Goal: Task Accomplishment & Management: Manage account settings

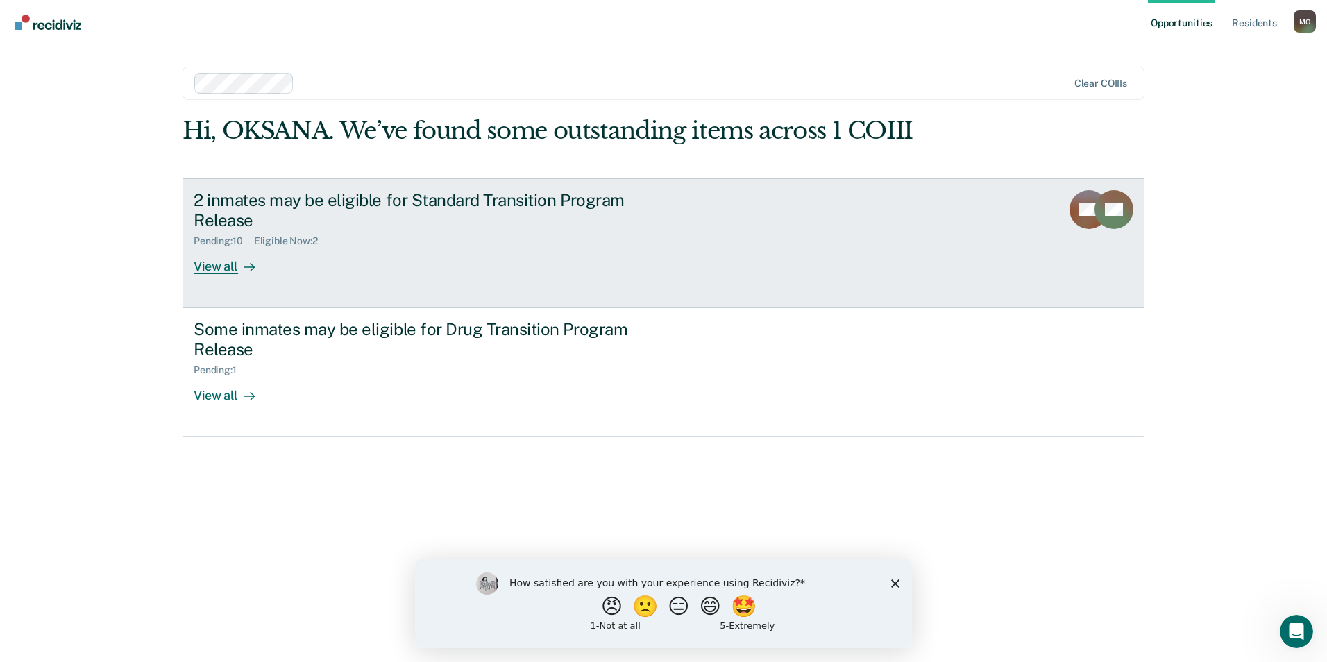
click at [225, 270] on div "View all" at bounding box center [233, 260] width 78 height 27
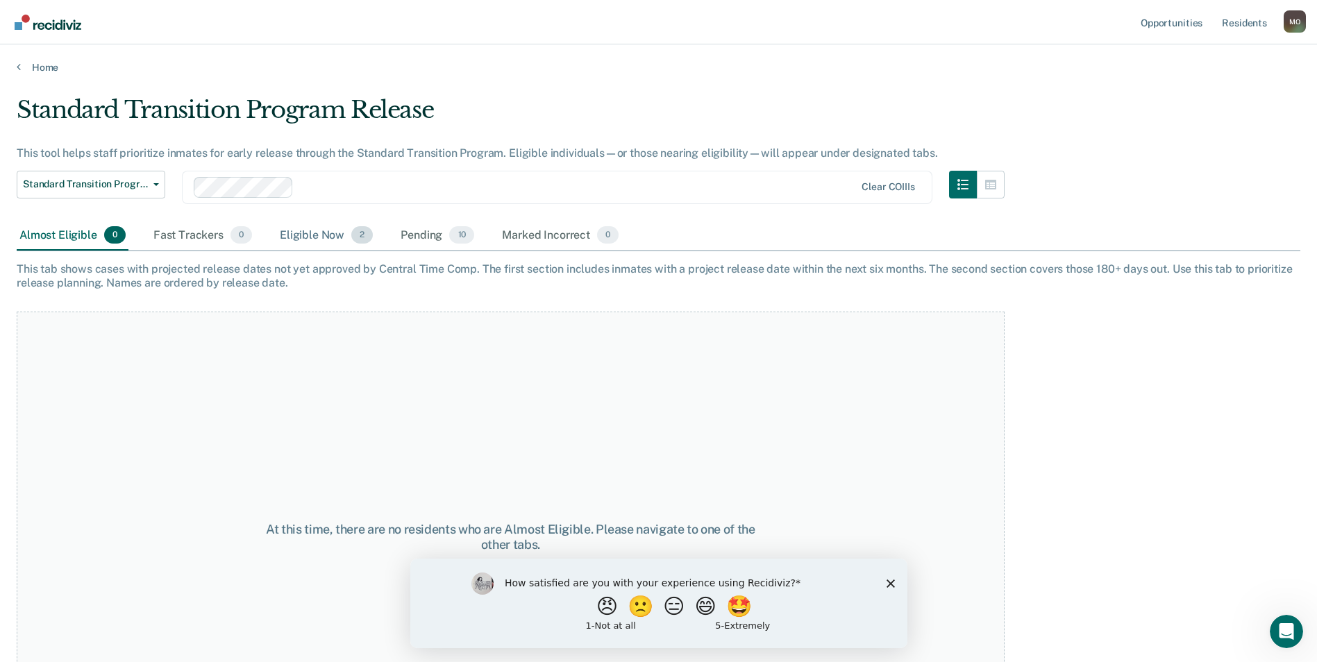
click at [290, 228] on div "Eligible Now 2" at bounding box center [326, 236] width 99 height 31
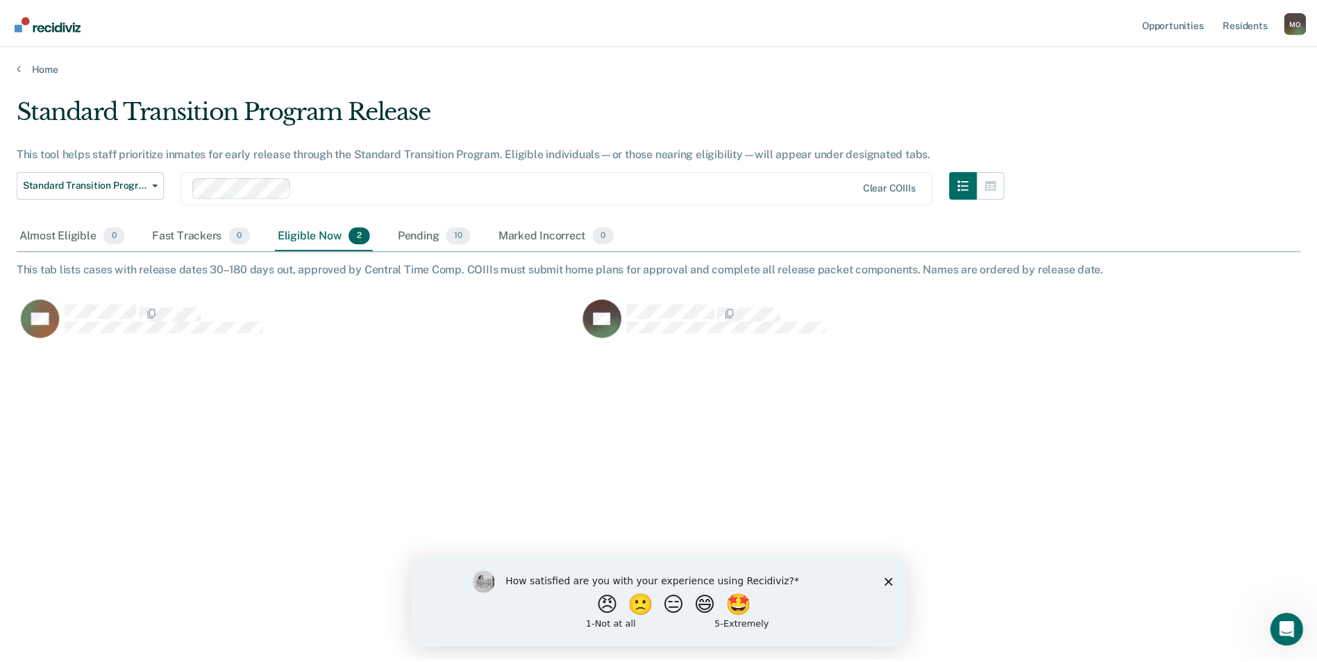
scroll to position [452, 1284]
click at [726, 610] on button "😄" at bounding box center [712, 606] width 33 height 28
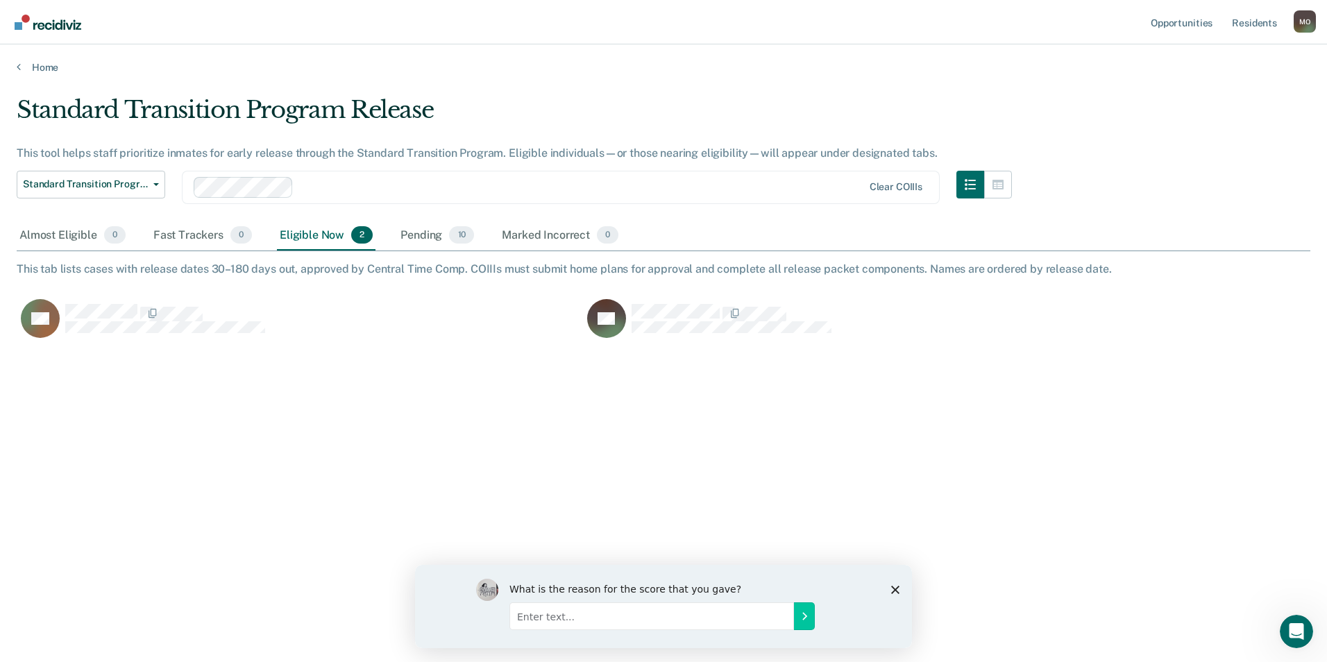
click at [894, 590] on polygon "Close survey" at bounding box center [895, 589] width 8 height 8
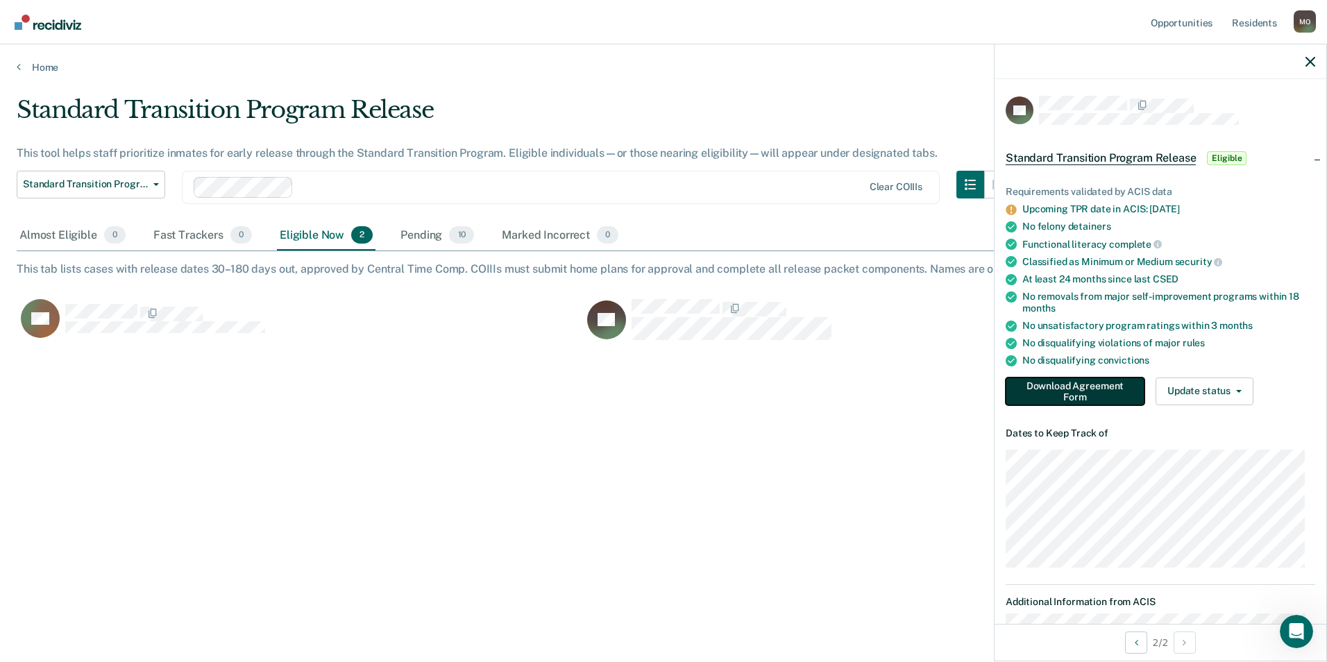
click at [1061, 394] on button "Download Agreement Form" at bounding box center [1075, 392] width 139 height 28
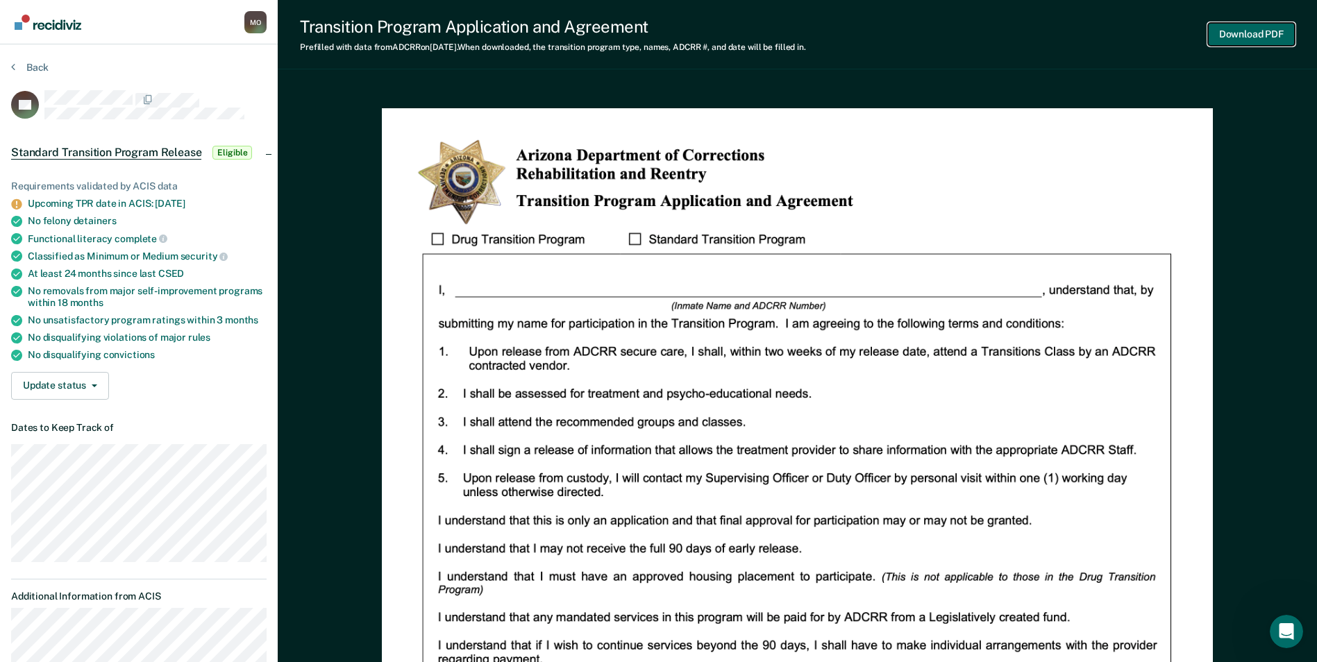
click at [1256, 37] on button "Download PDF" at bounding box center [1251, 34] width 87 height 23
click at [20, 68] on button "Back" at bounding box center [29, 67] width 37 height 12
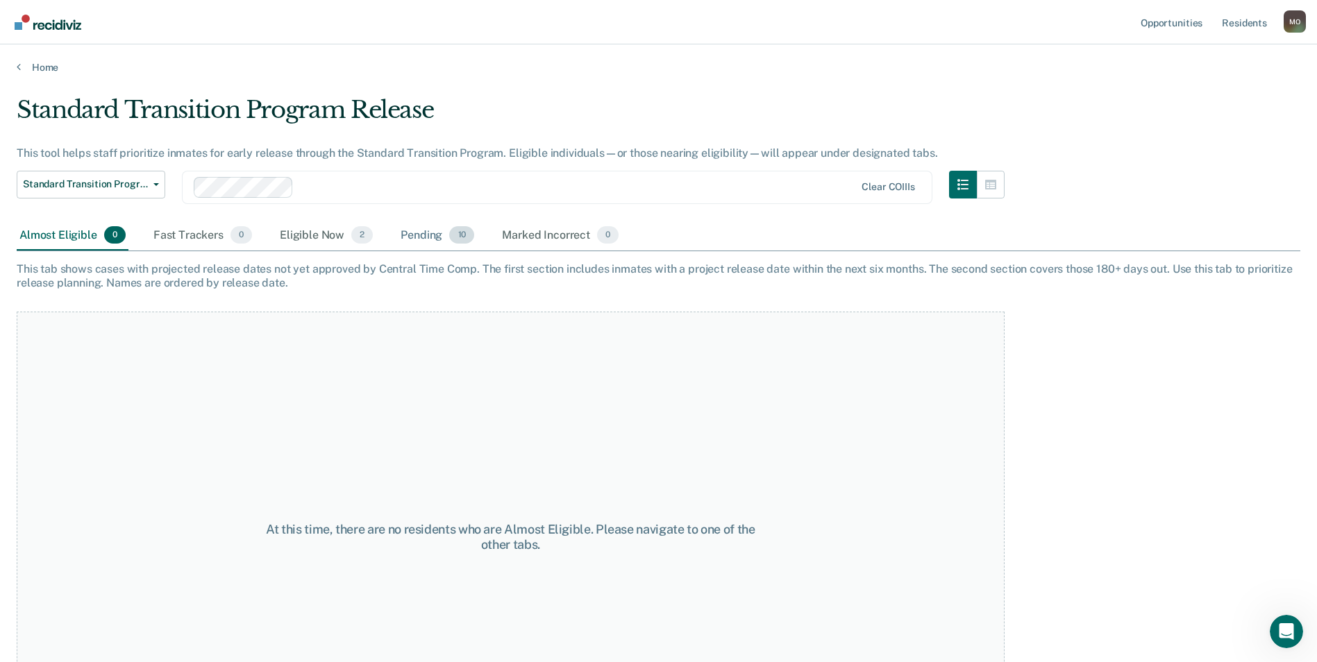
click at [426, 237] on div "Pending 10" at bounding box center [437, 236] width 79 height 31
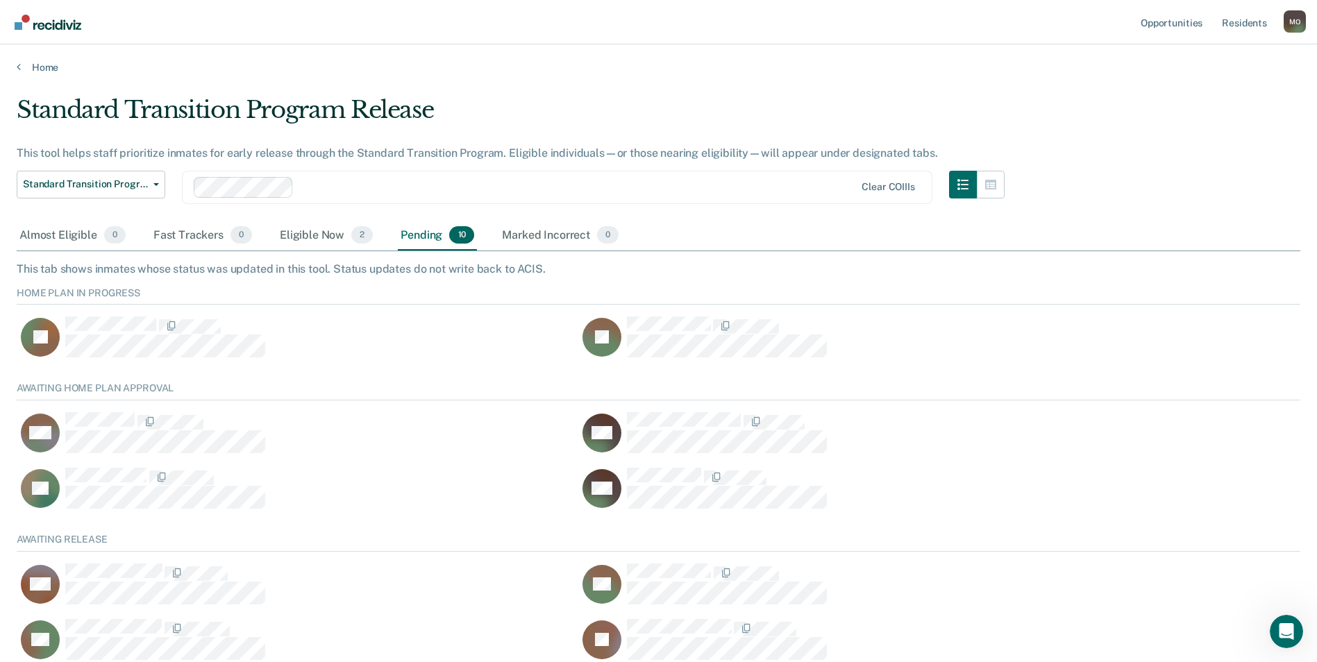
scroll to position [130, 1273]
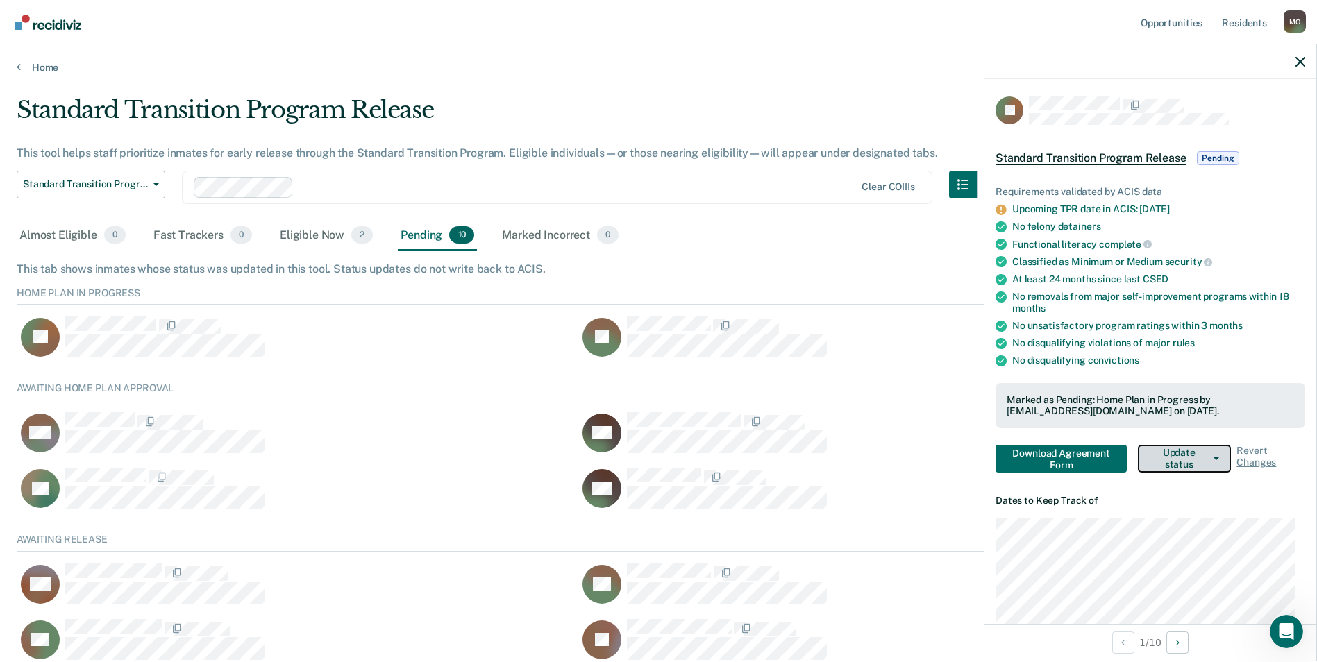
click at [1208, 458] on span "button" at bounding box center [1213, 459] width 11 height 3
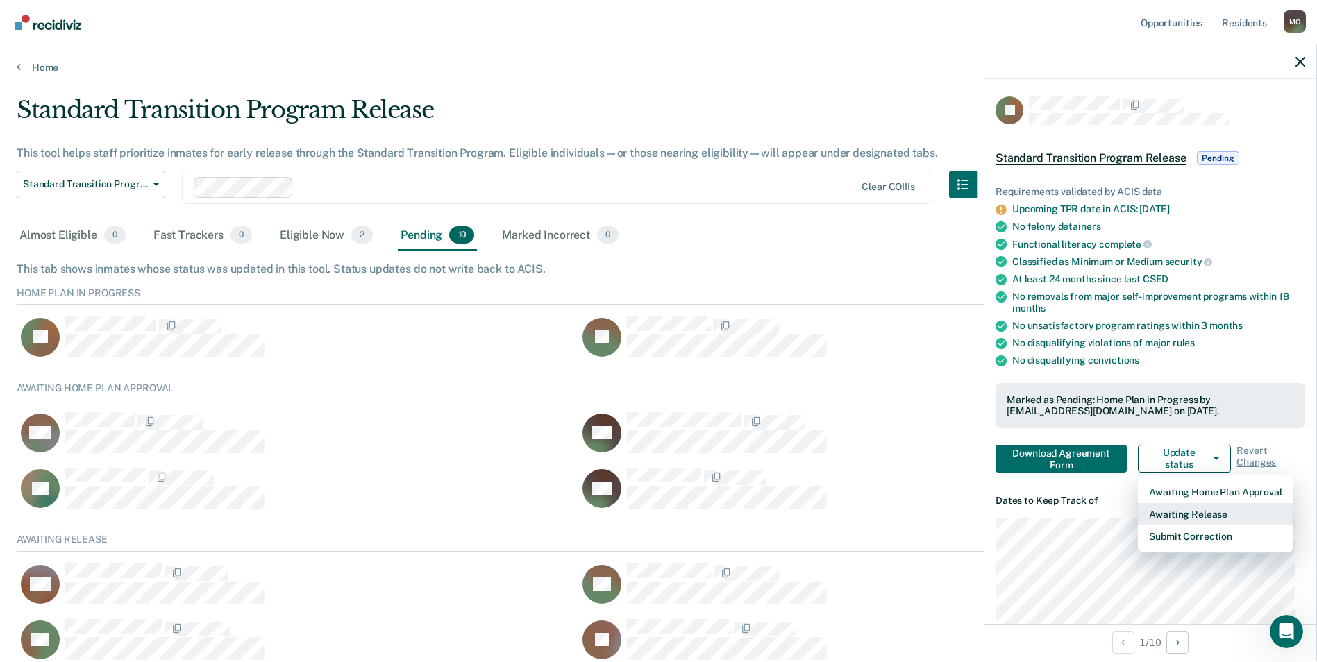
click at [1197, 512] on button "Awaiting Release" at bounding box center [1215, 514] width 155 height 22
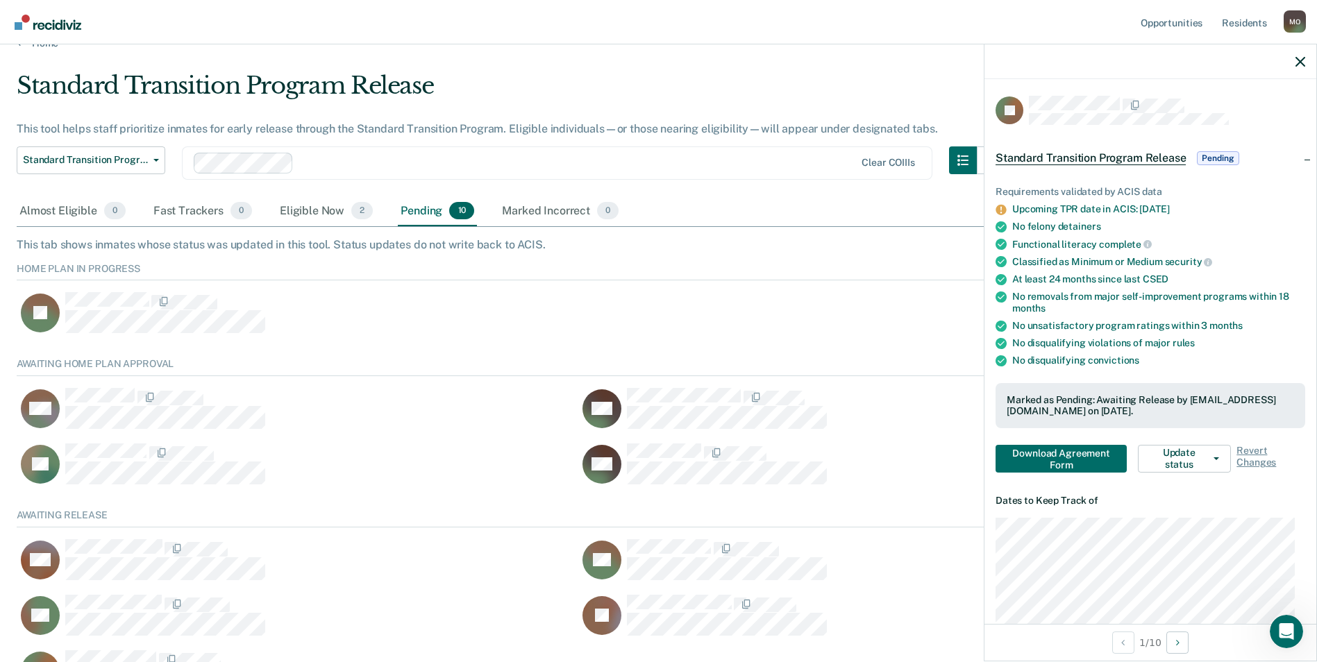
scroll to position [0, 0]
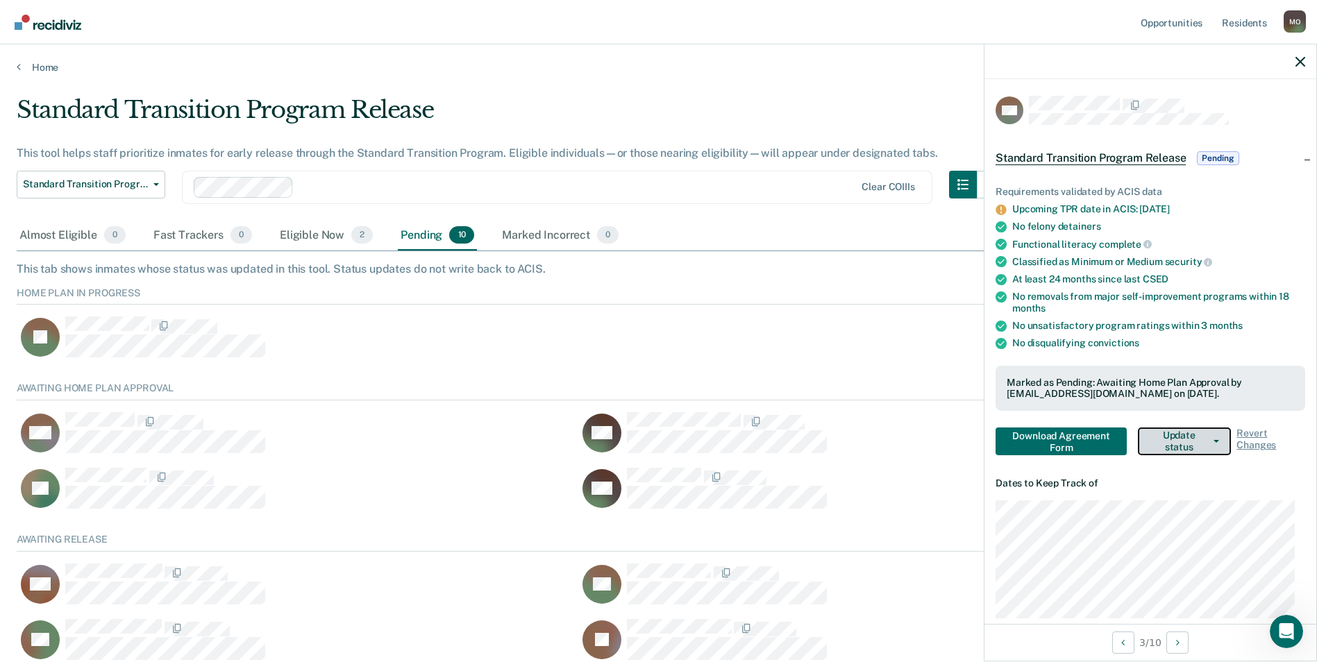
click at [1191, 445] on button "Update status" at bounding box center [1184, 442] width 93 height 28
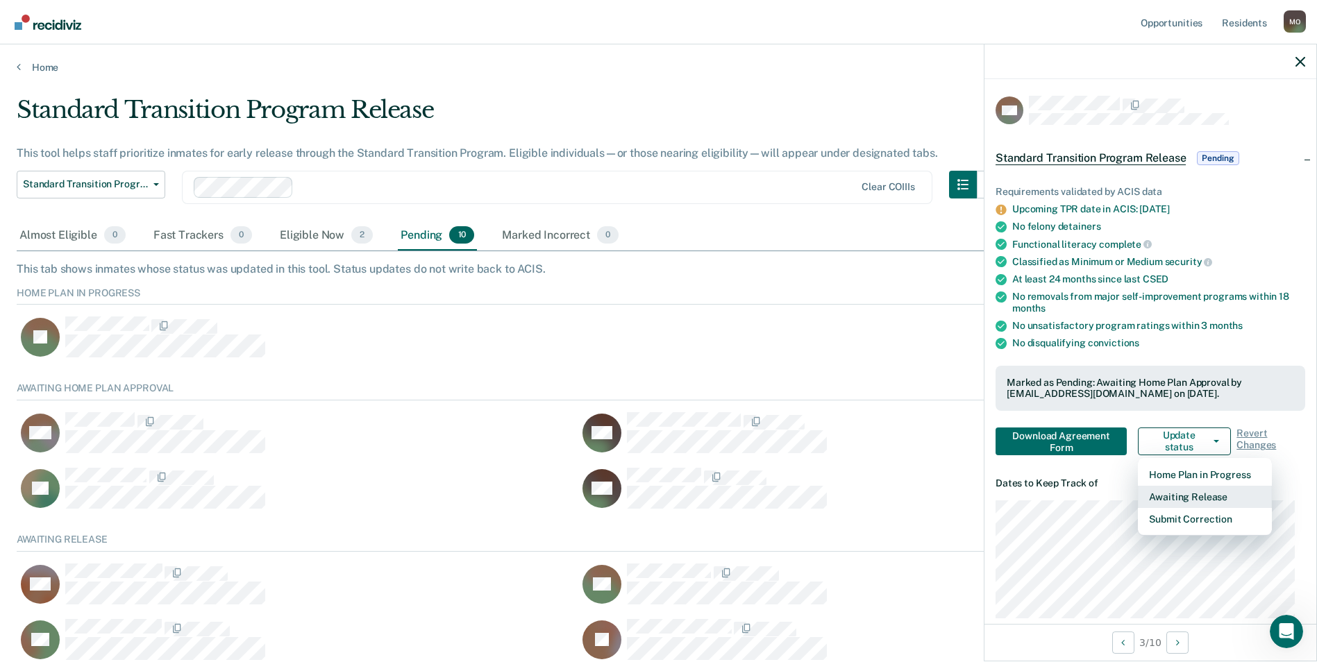
click at [1195, 492] on button "Awaiting Release" at bounding box center [1205, 497] width 134 height 22
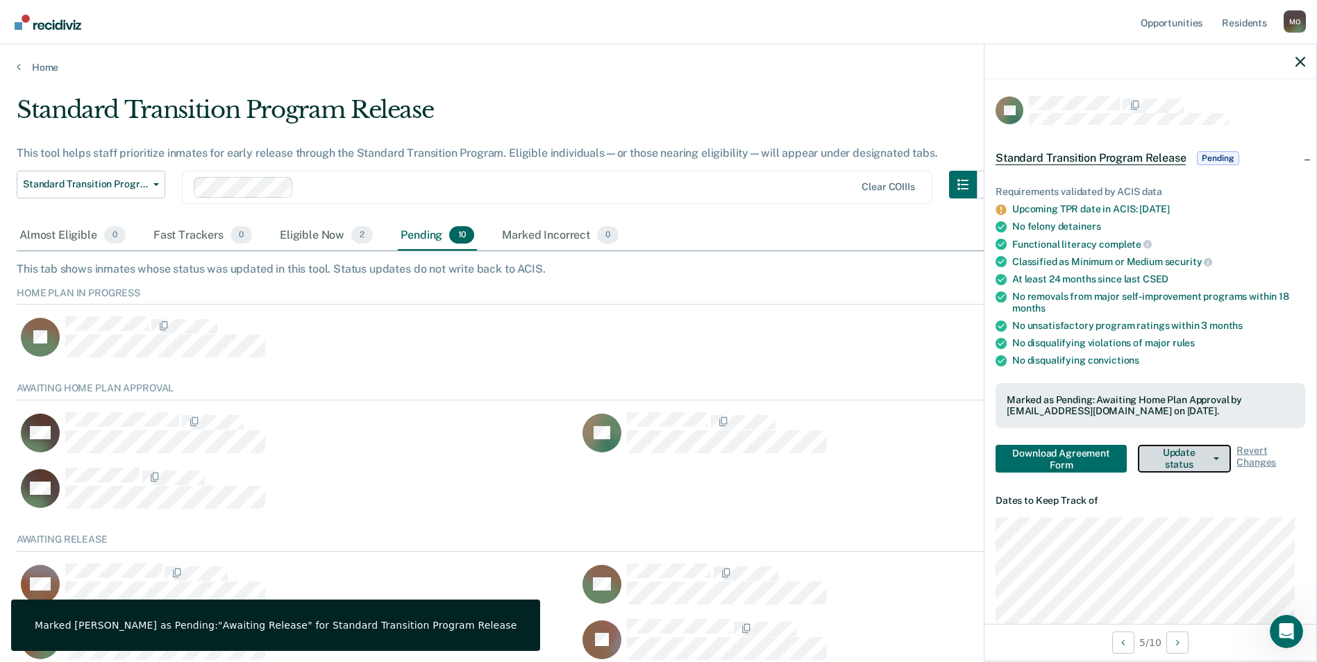
click at [1167, 451] on button "Update status" at bounding box center [1184, 459] width 93 height 28
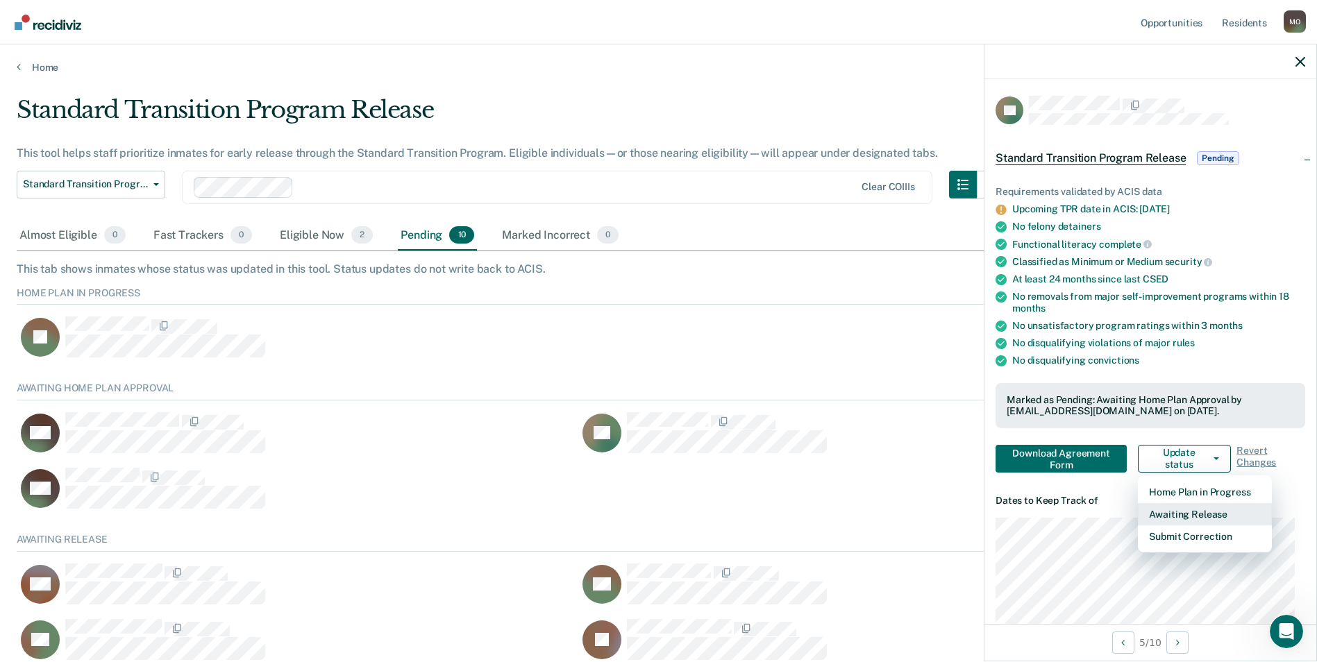
click at [1177, 514] on button "Awaiting Release" at bounding box center [1205, 514] width 134 height 22
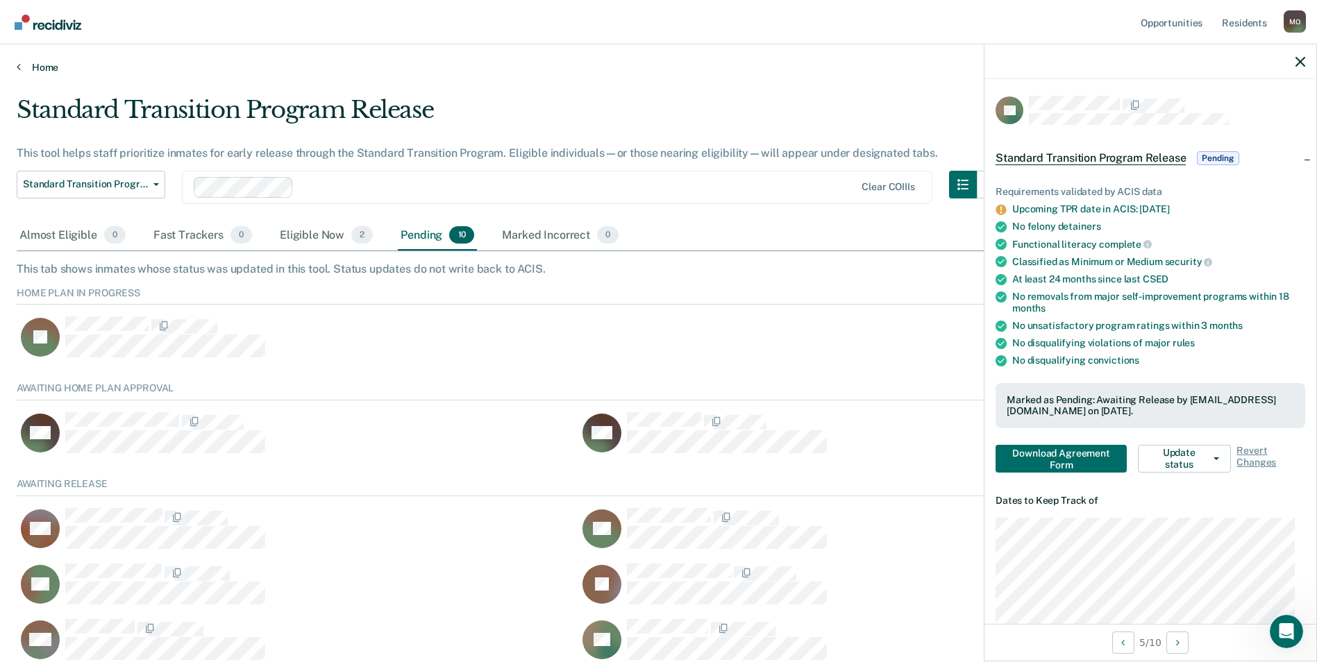
click at [28, 70] on link "Home" at bounding box center [659, 67] width 1284 height 12
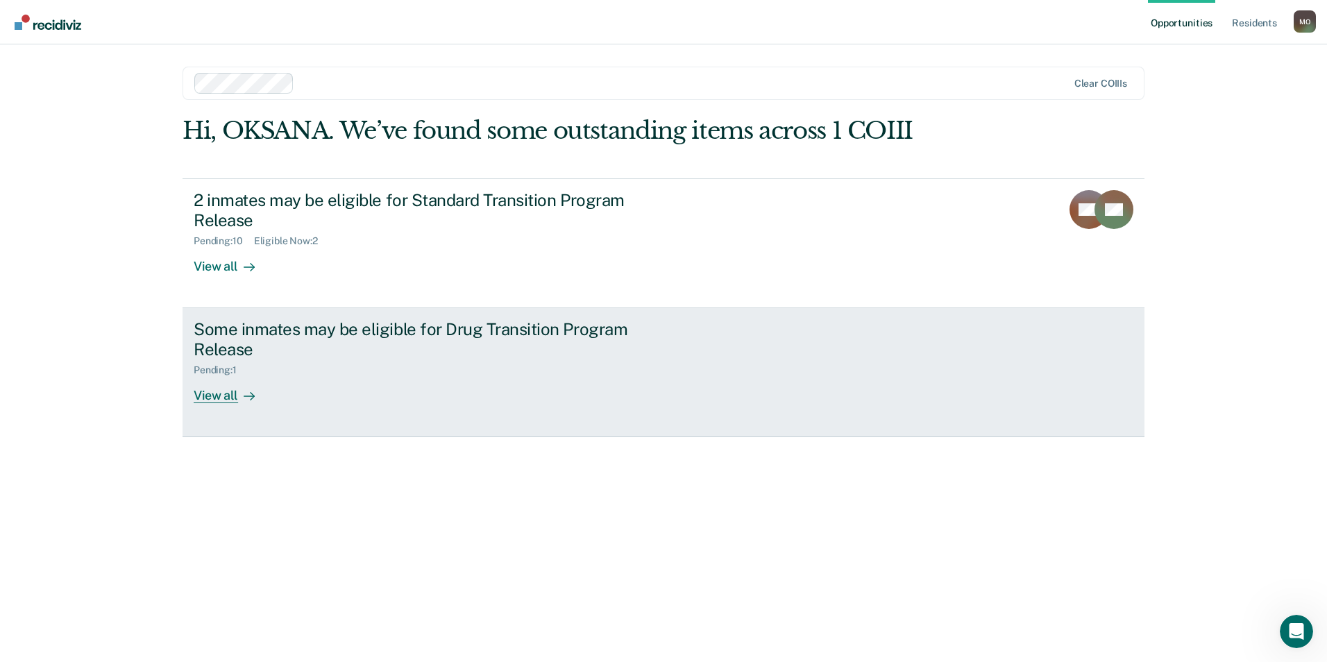
click at [230, 351] on div "Some inmates may be eligible for Drug Transition Program Release" at bounding box center [437, 339] width 487 height 40
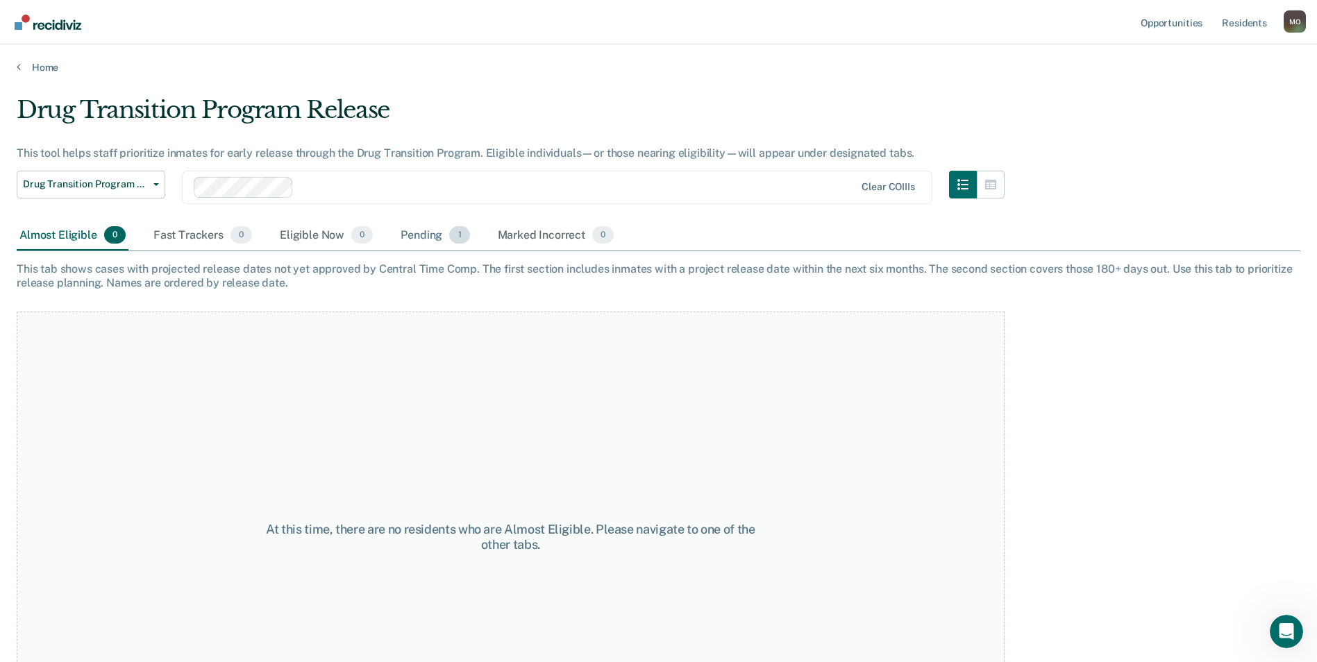
click at [417, 237] on div "Pending 1" at bounding box center [435, 236] width 74 height 31
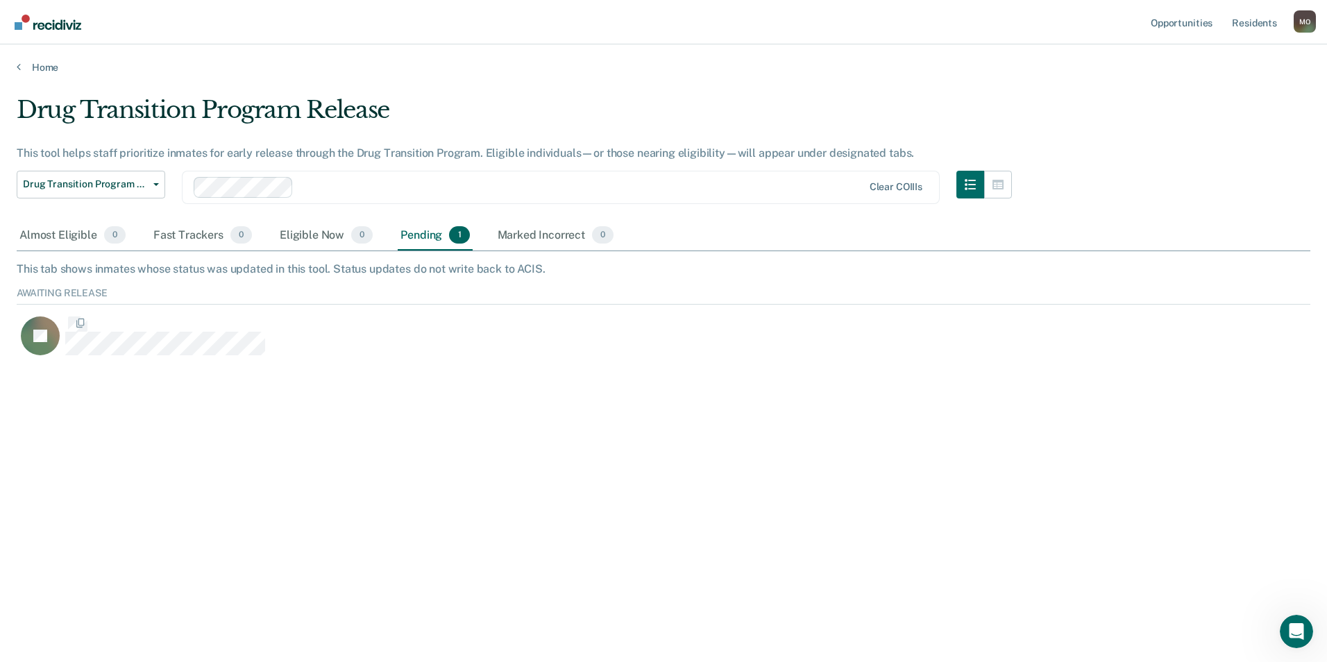
scroll to position [74, 1284]
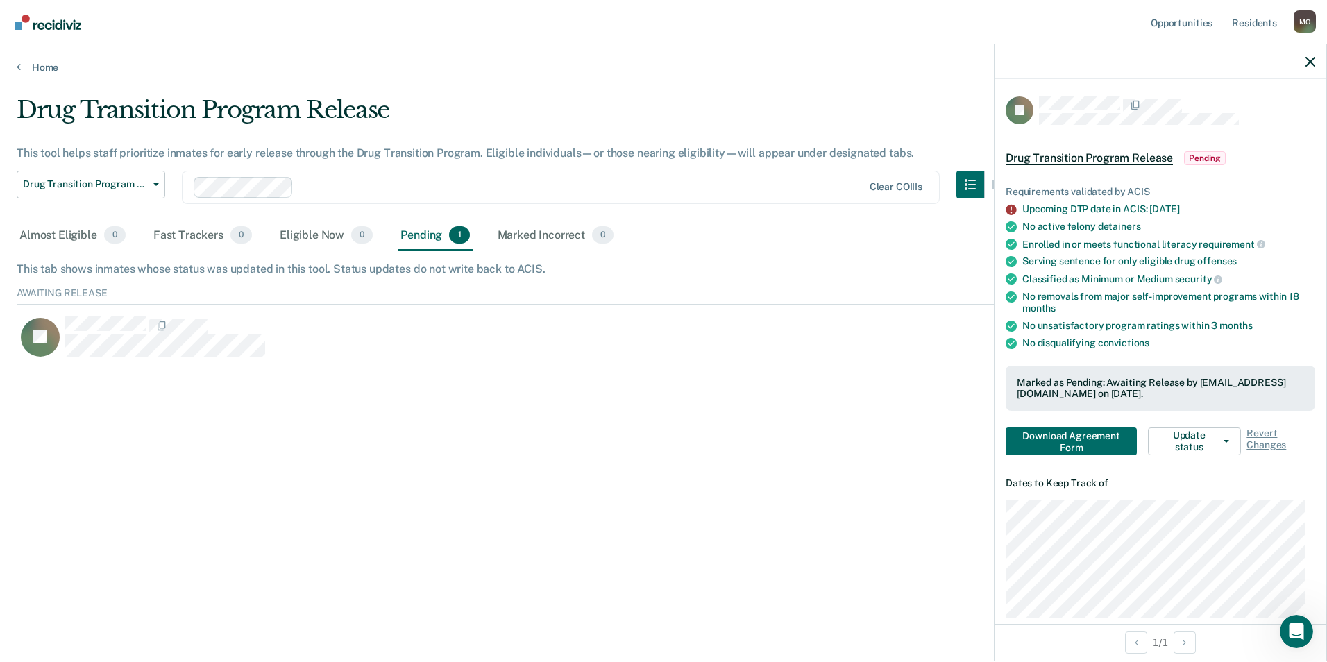
click at [695, 390] on div "Drug Transition Program Release This tool helps staff prioritize inmates for ea…" at bounding box center [664, 327] width 1294 height 462
click at [698, 426] on div "Drug Transition Program Release This tool helps staff prioritize inmates for ea…" at bounding box center [664, 327] width 1294 height 462
click at [141, 182] on span "Drug Transition Program Release" at bounding box center [85, 184] width 125 height 12
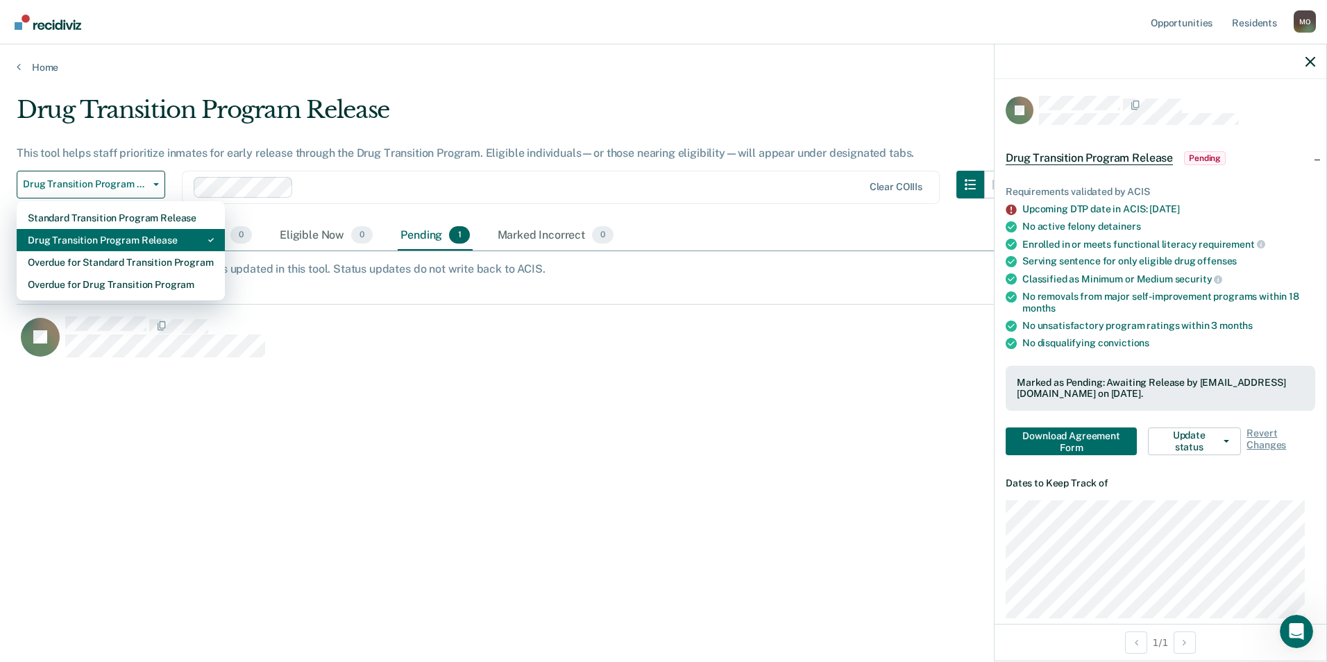
click at [78, 239] on div "Drug Transition Program Release" at bounding box center [121, 240] width 186 height 22
